Goal: Check status: Check status

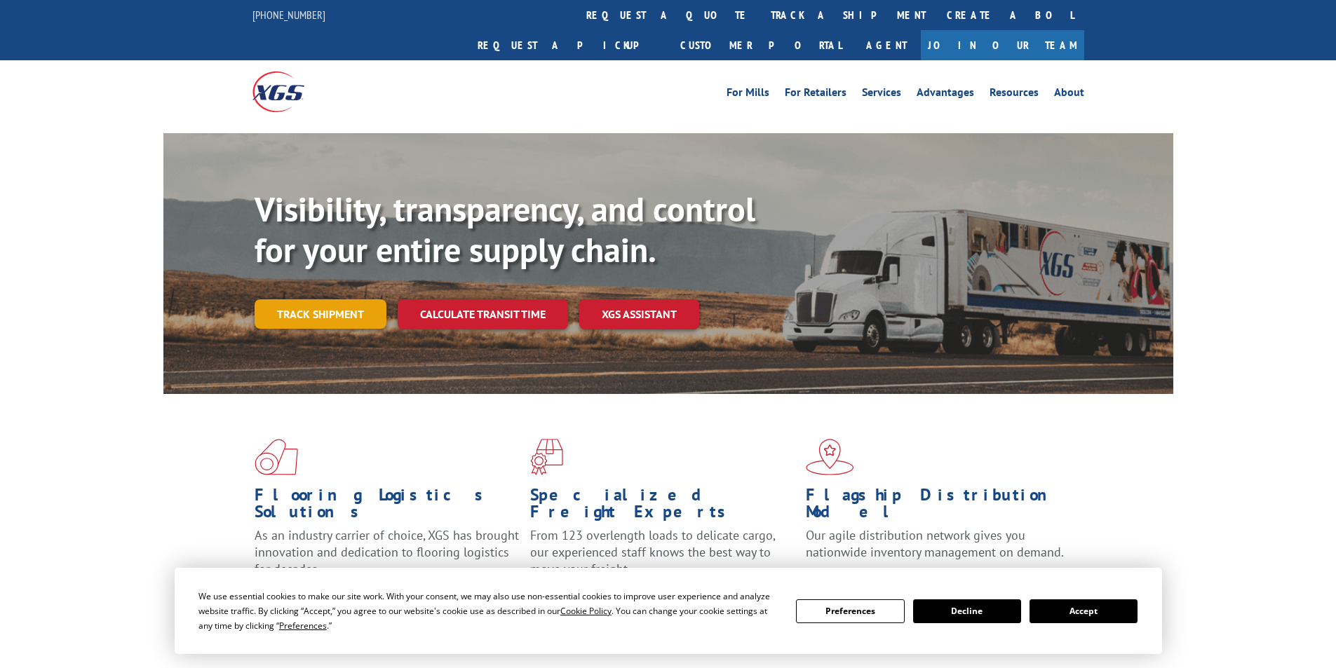
click at [323, 299] on link "Track shipment" at bounding box center [321, 313] width 132 height 29
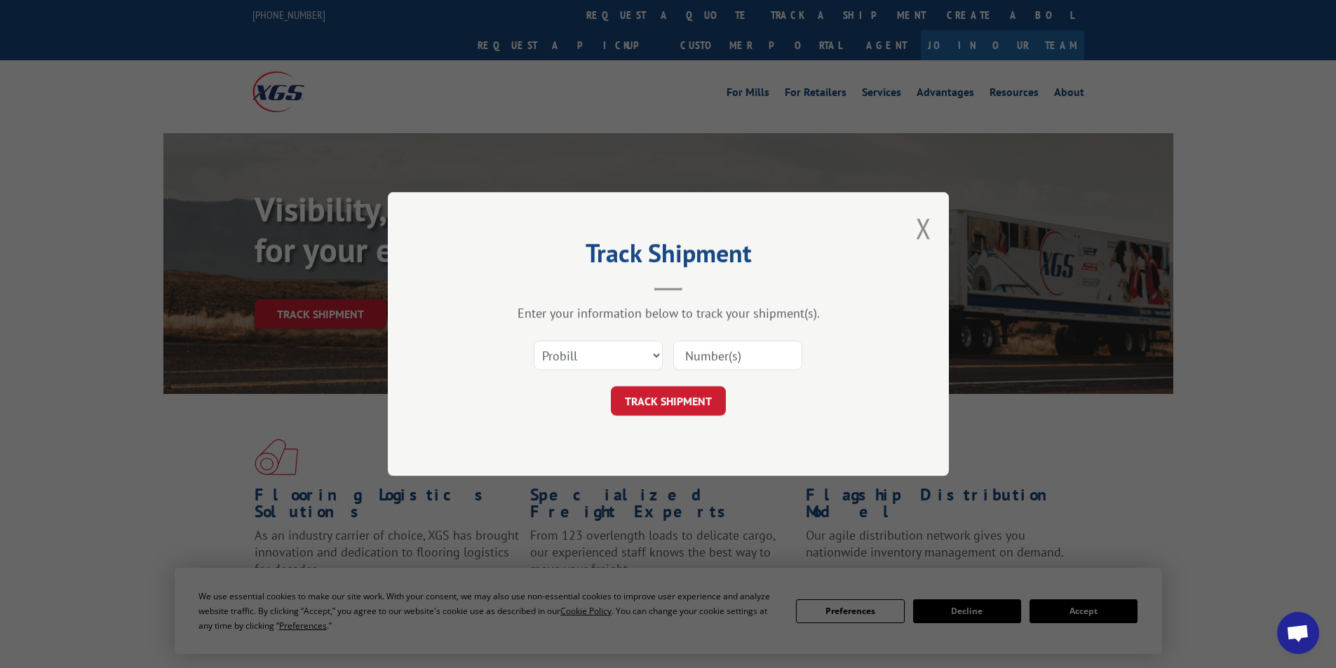
click at [689, 351] on input at bounding box center [737, 355] width 129 height 29
paste input "17095792"
type input "17095792"
click at [696, 399] on button "TRACK SHIPMENT" at bounding box center [668, 400] width 115 height 29
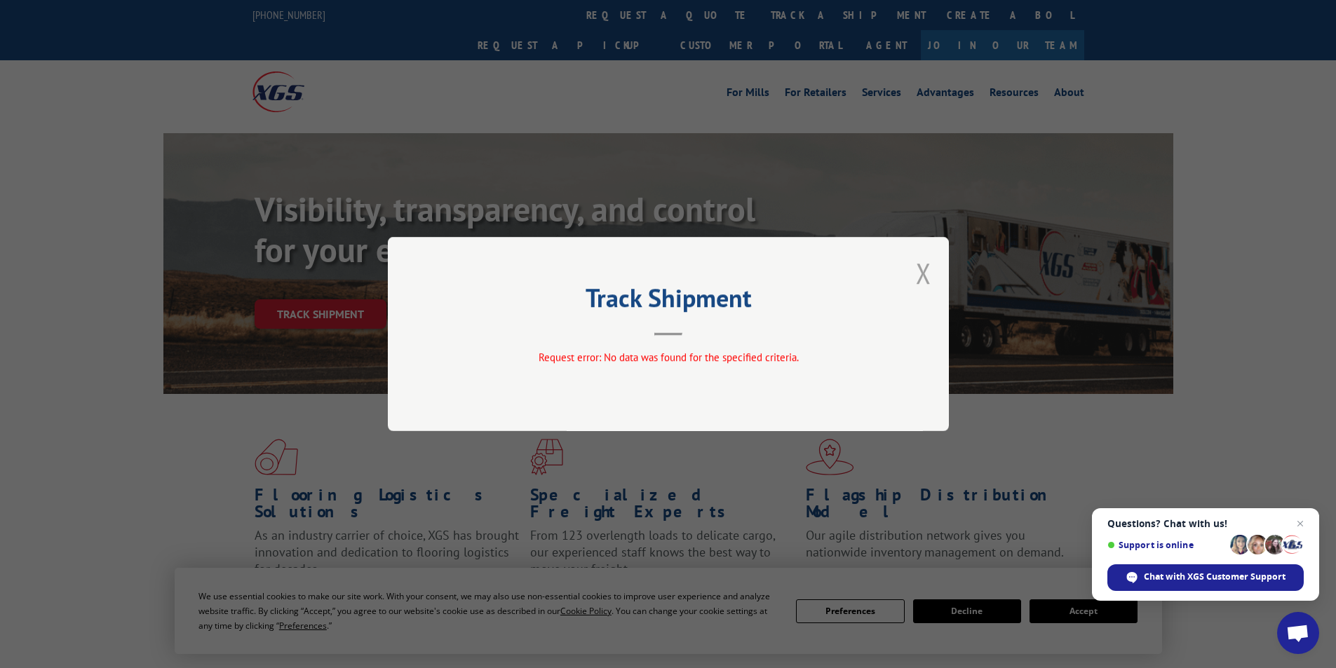
click at [919, 277] on button "Close modal" at bounding box center [923, 273] width 15 height 37
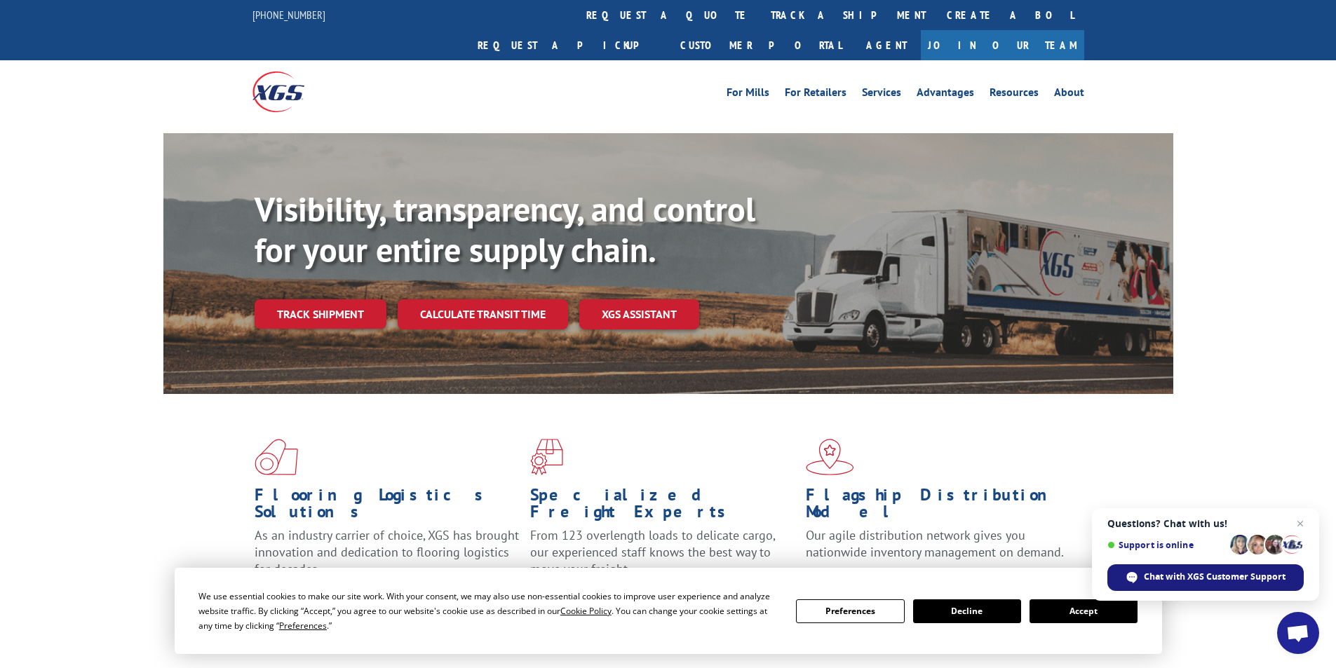
click at [1209, 574] on span "Chat with XGS Customer Support" at bounding box center [1215, 577] width 142 height 13
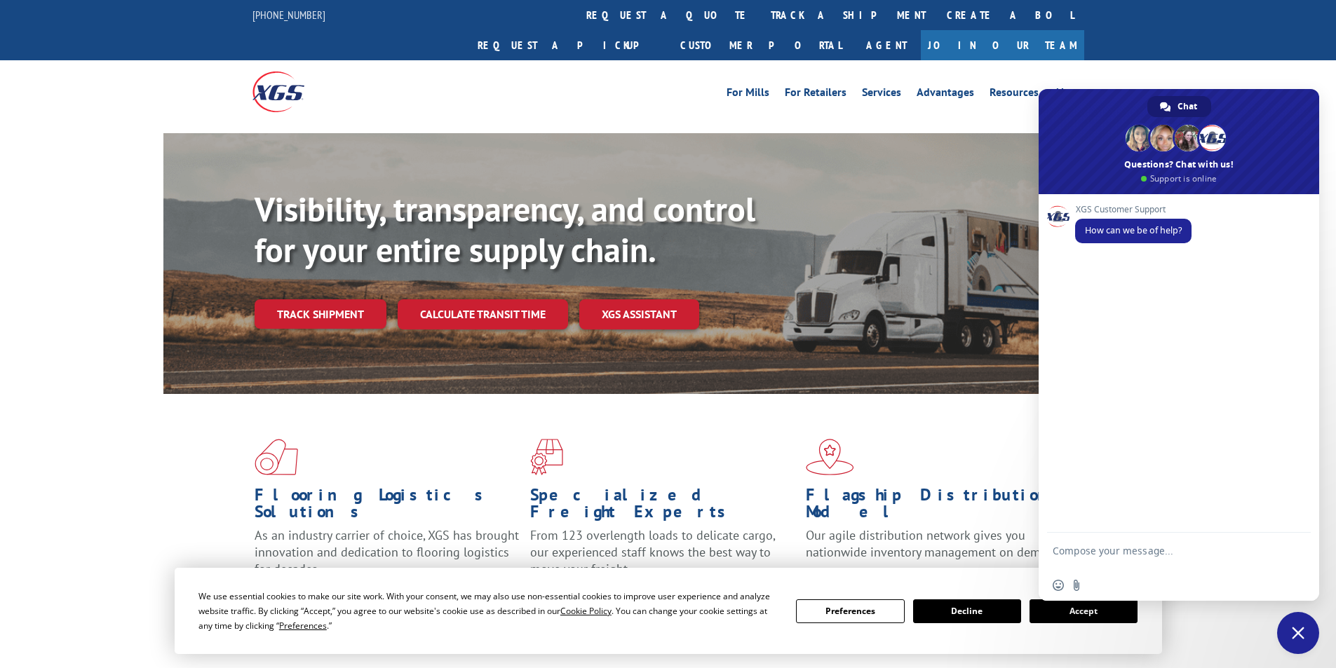
click at [1087, 548] on textarea "Compose your message..." at bounding box center [1164, 557] width 222 height 25
paste textarea "17095792"
type textarea "17095792 tracking"
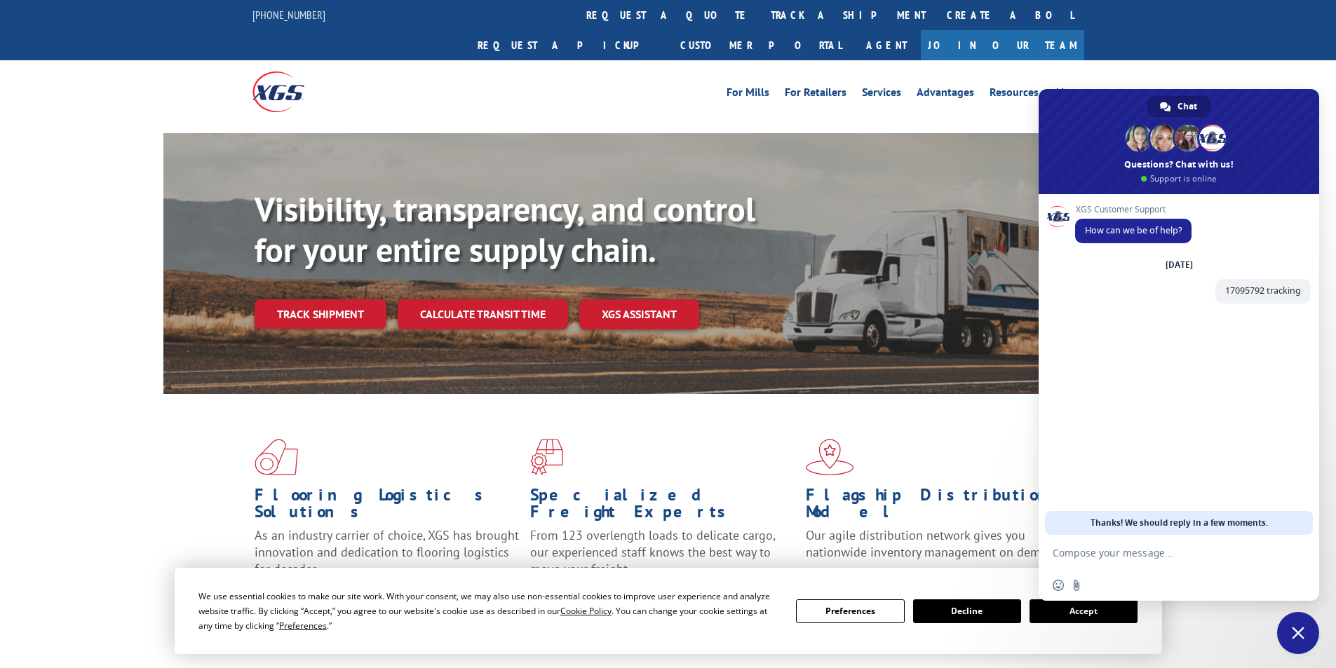
click at [1094, 553] on textarea "Compose your message..." at bounding box center [1164, 553] width 222 height 13
paste textarea "34515624"
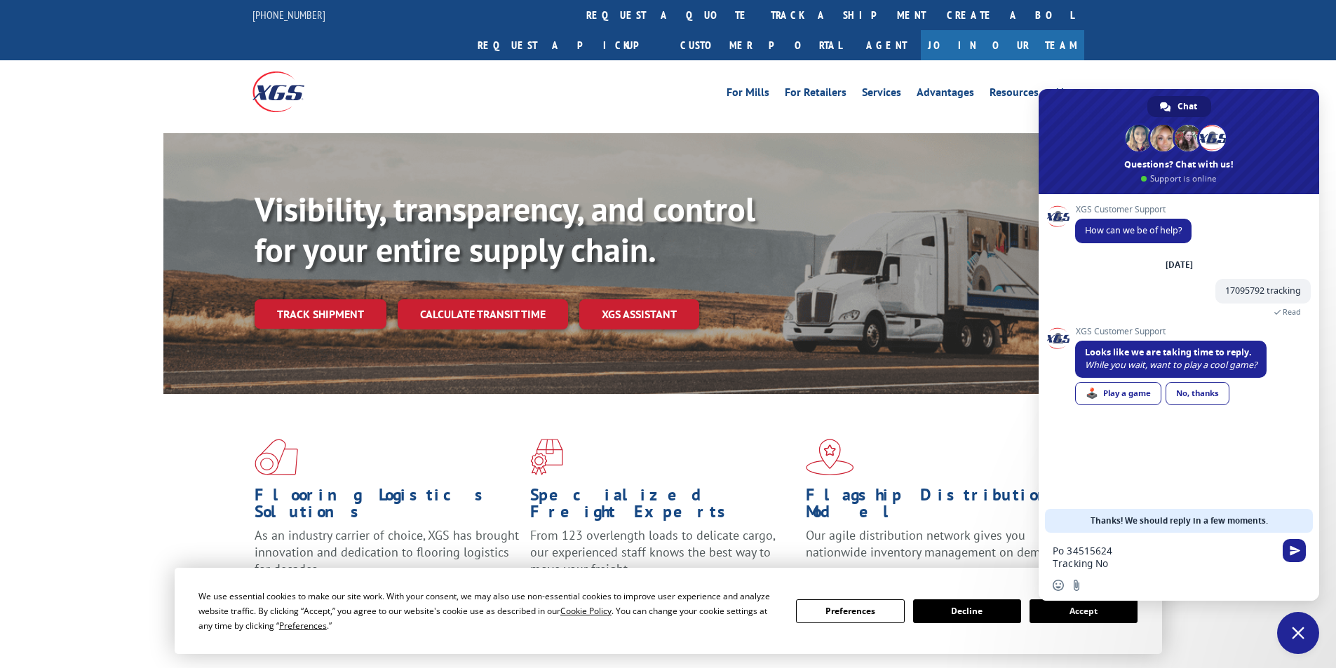
paste textarea "17095792"
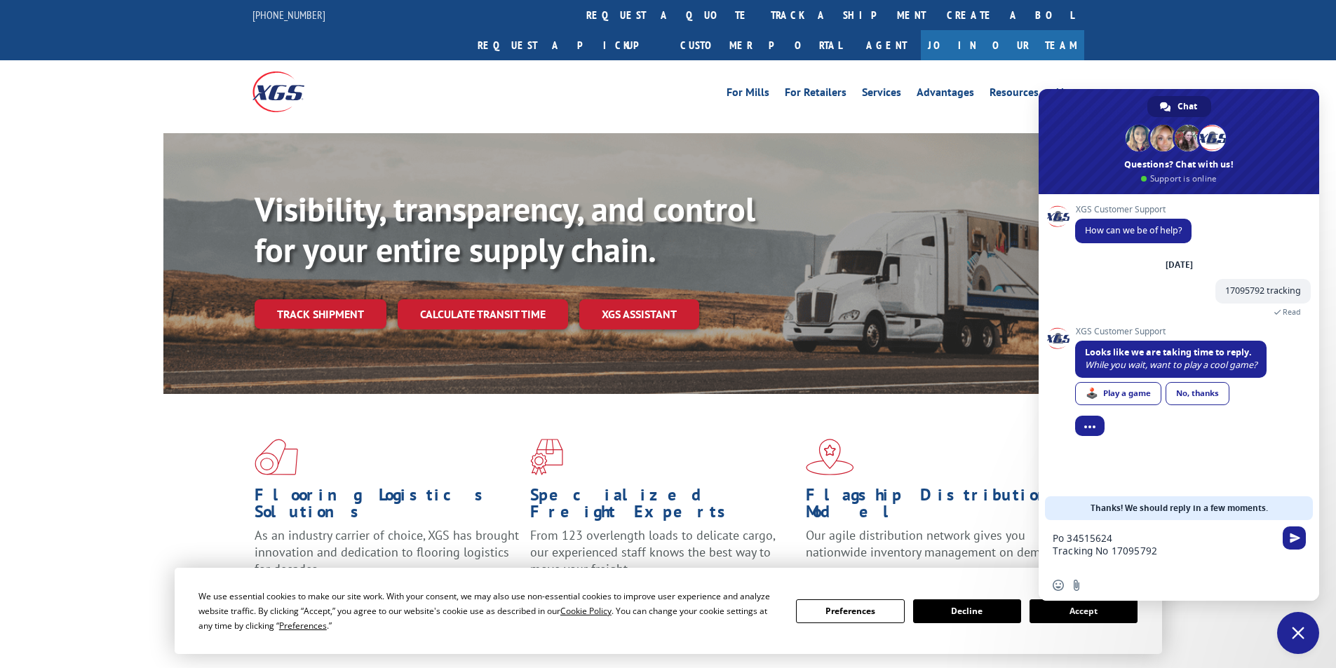
paste textarea "BOL Number : AA04965114"
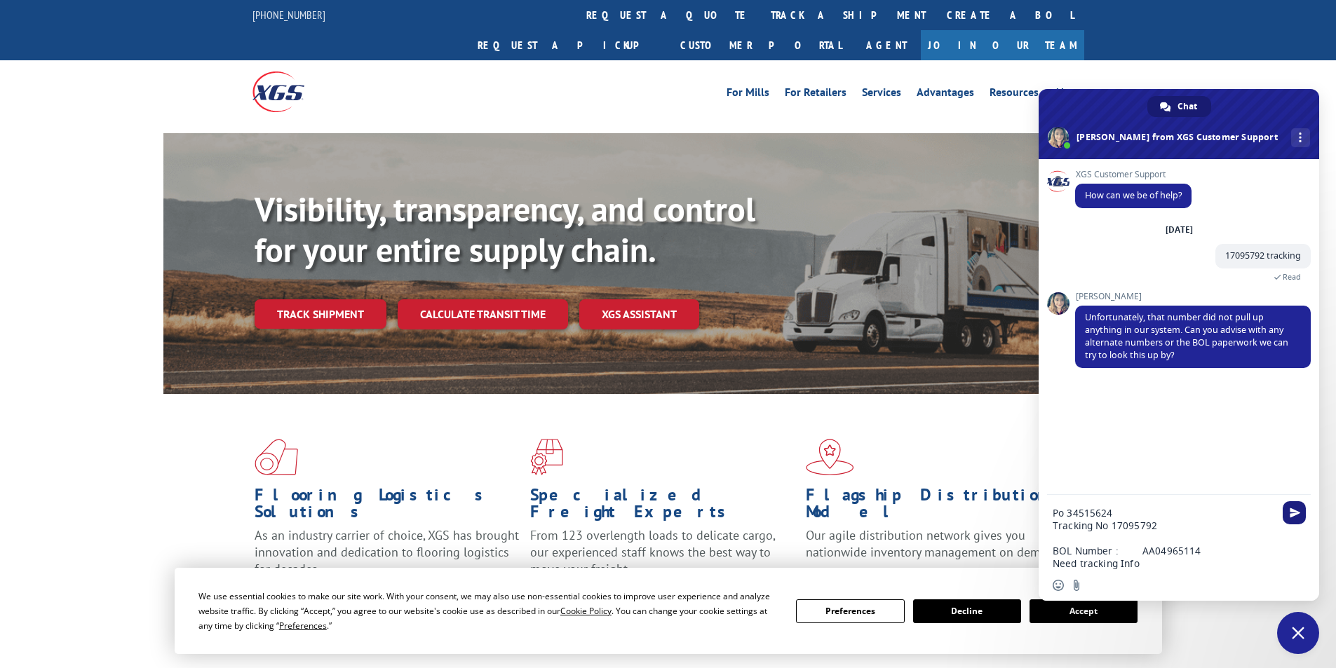
type textarea "Po 34515624 Tracking No 17095792 BOL Number : AA04965114 Need tracking Info"
click at [1290, 518] on span "Send" at bounding box center [1295, 513] width 11 height 11
